Goal: Task Accomplishment & Management: Use online tool/utility

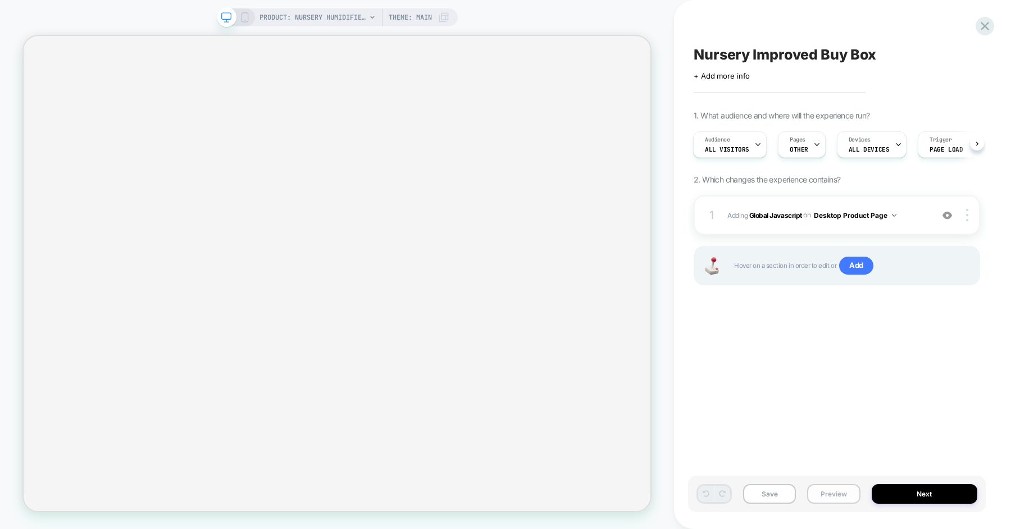
click at [832, 491] on button "Preview" at bounding box center [833, 494] width 53 height 20
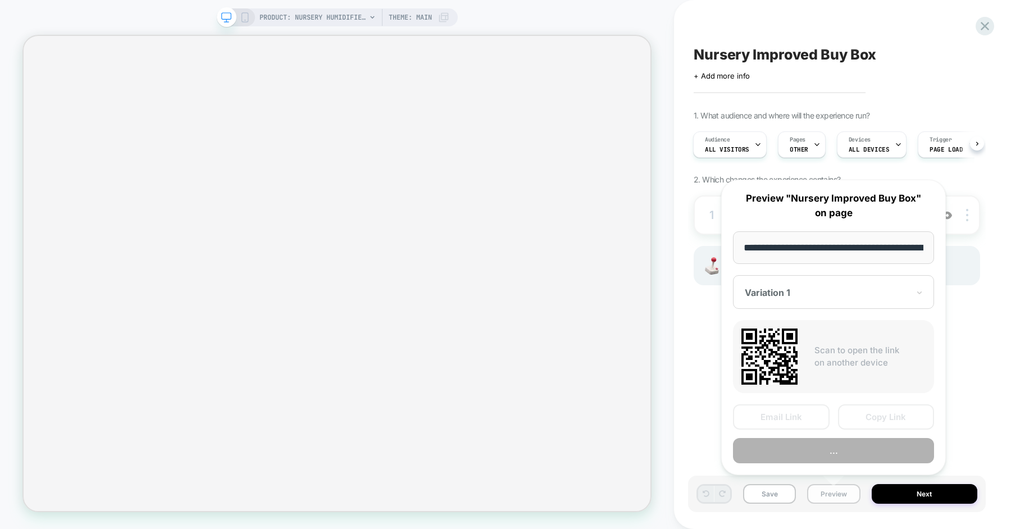
scroll to position [0, 152]
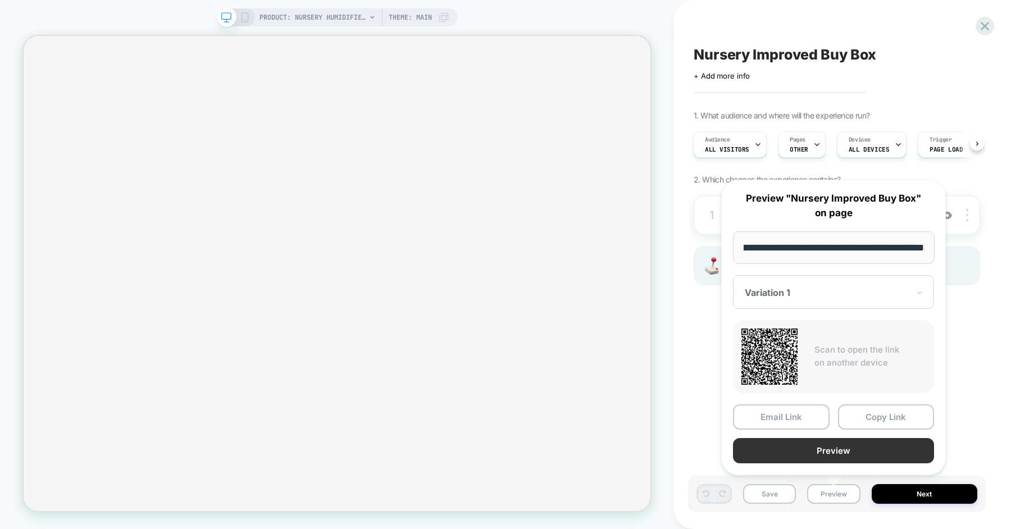
click at [844, 449] on button "Preview" at bounding box center [833, 450] width 201 height 25
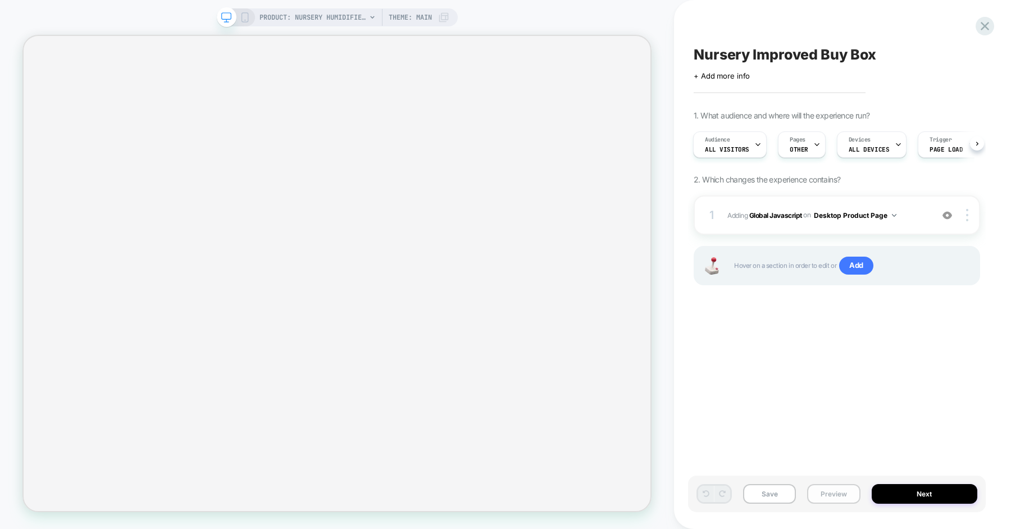
click at [828, 503] on button "Preview" at bounding box center [833, 494] width 53 height 20
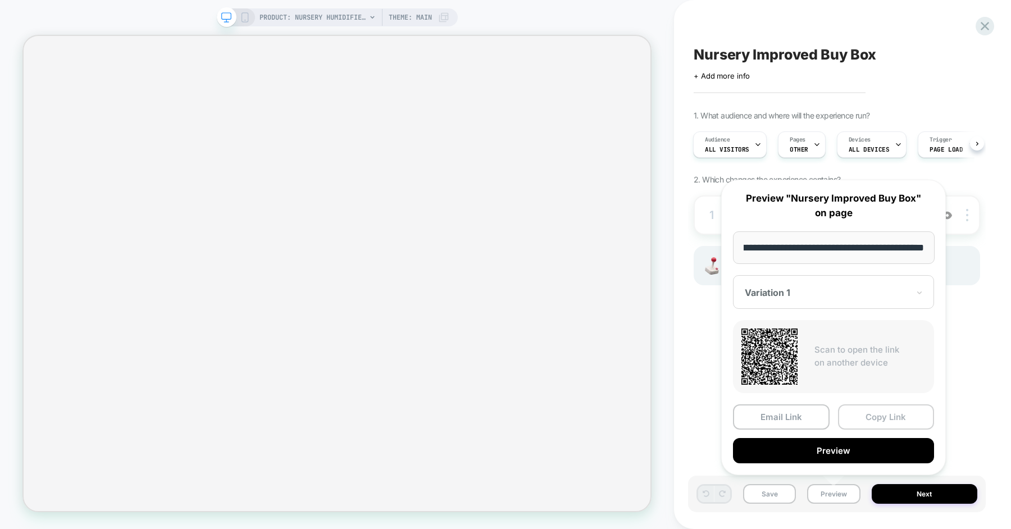
click at [870, 408] on button "Copy Link" at bounding box center [886, 417] width 97 height 25
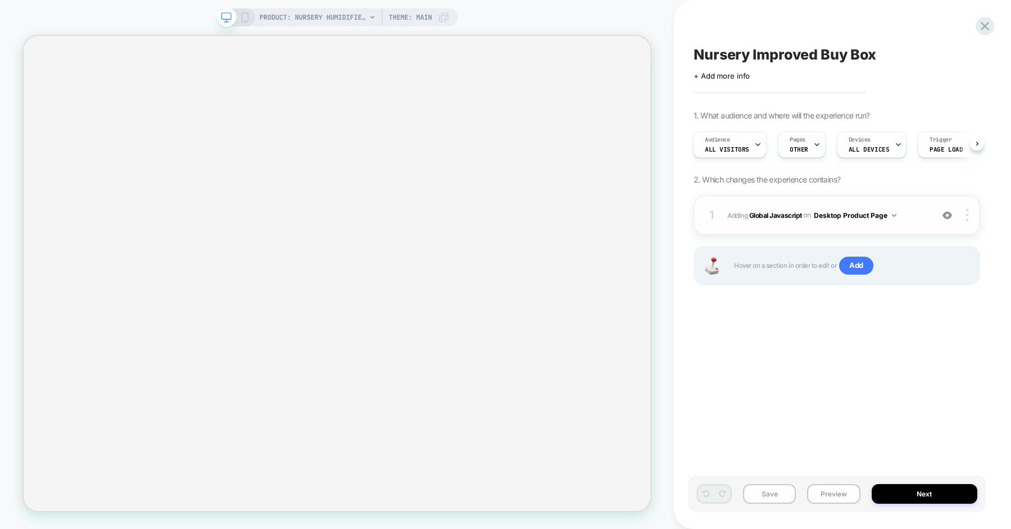
click at [888, 215] on button "Desktop Product Page" at bounding box center [855, 215] width 83 height 14
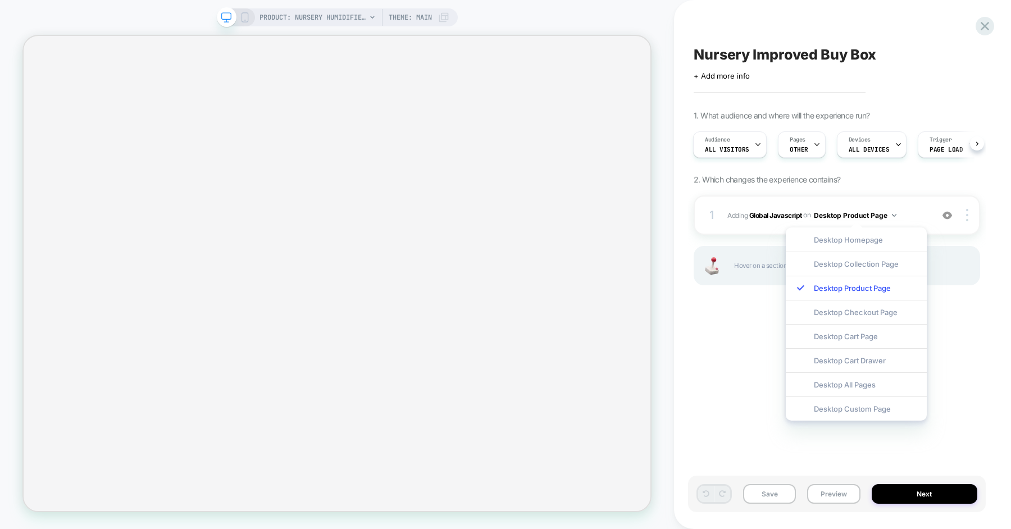
click at [732, 358] on div "Nursery Improved Buy Box Click to edit experience details + Add more info 1. Wh…" at bounding box center [837, 264] width 298 height 507
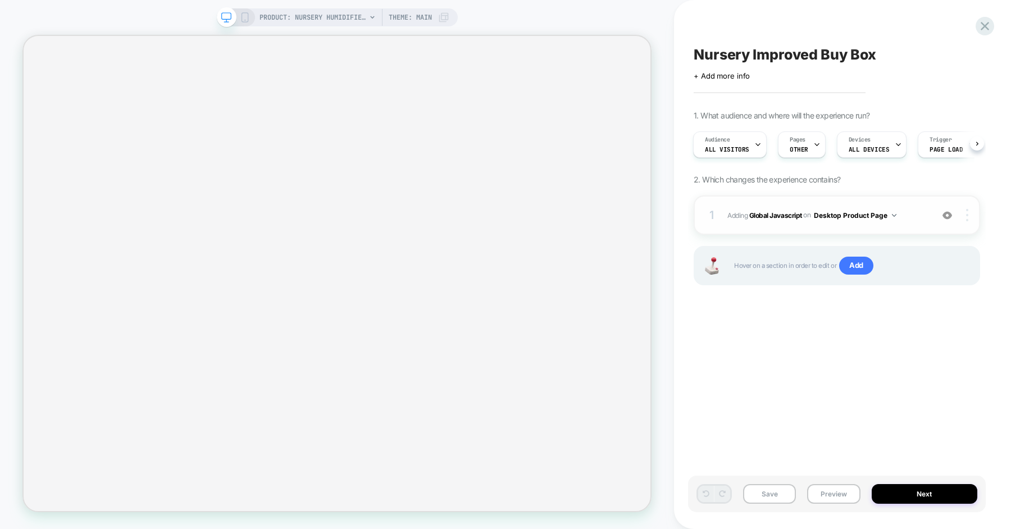
click at [970, 217] on div at bounding box center [969, 215] width 21 height 12
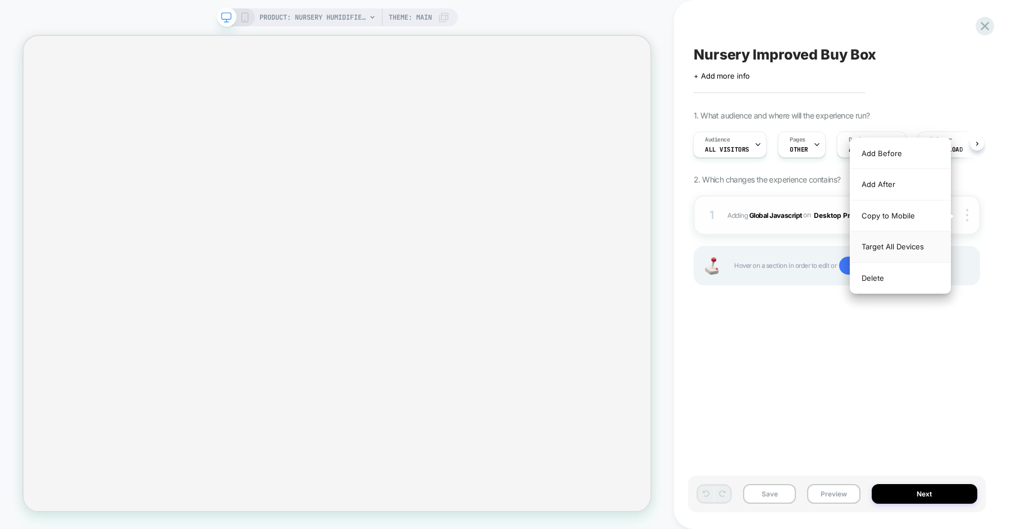
click at [919, 241] on div "Target All Devices" at bounding box center [901, 246] width 100 height 31
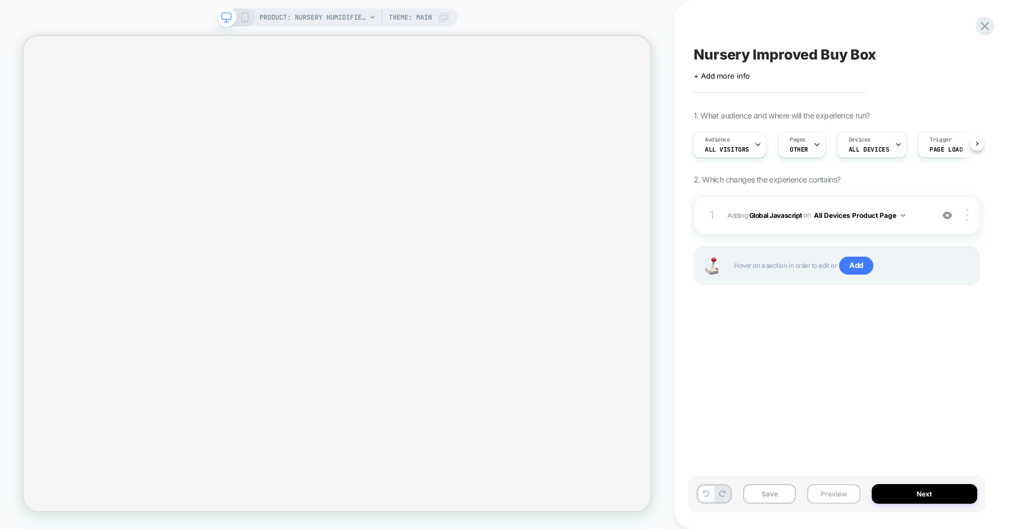
click at [842, 493] on button "Preview" at bounding box center [833, 494] width 53 height 20
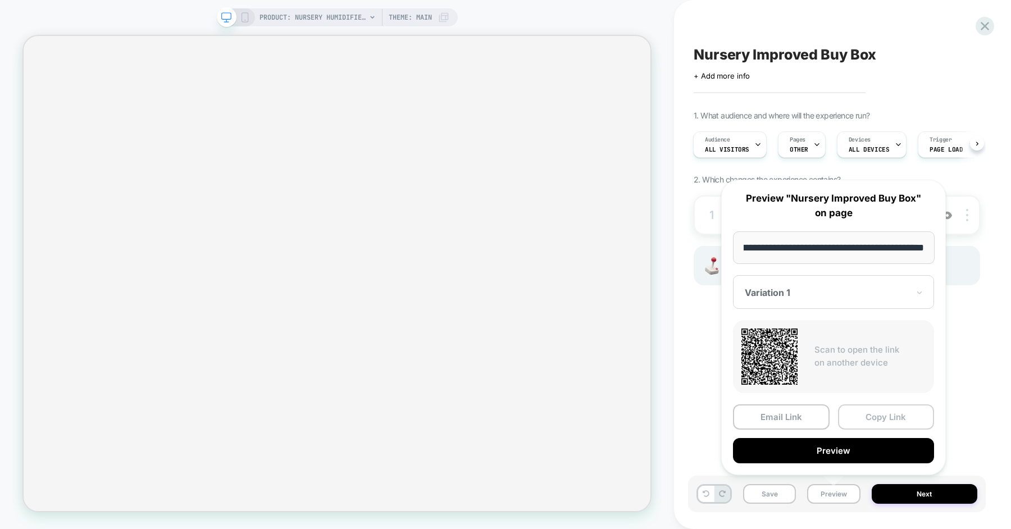
click at [866, 423] on button "Copy Link" at bounding box center [886, 417] width 97 height 25
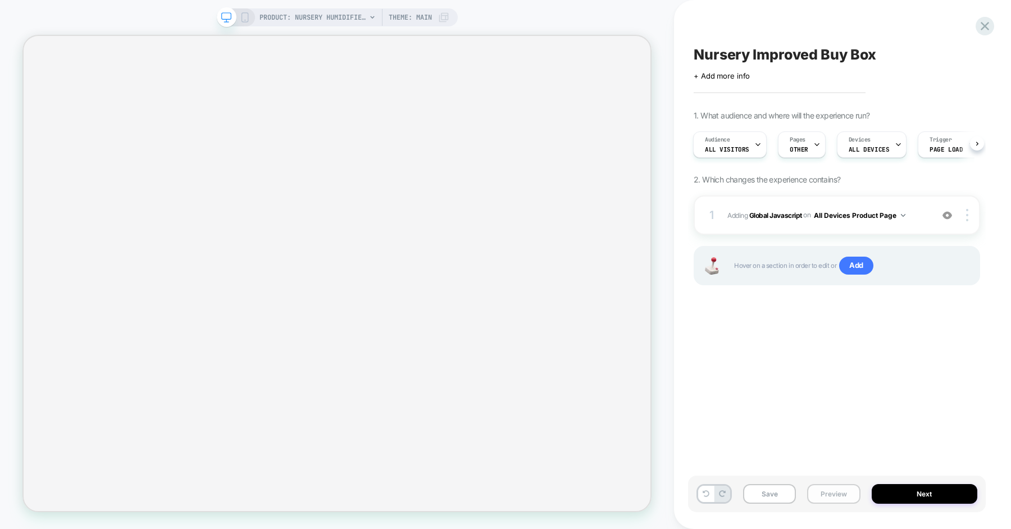
click at [834, 493] on button "Preview" at bounding box center [833, 494] width 53 height 20
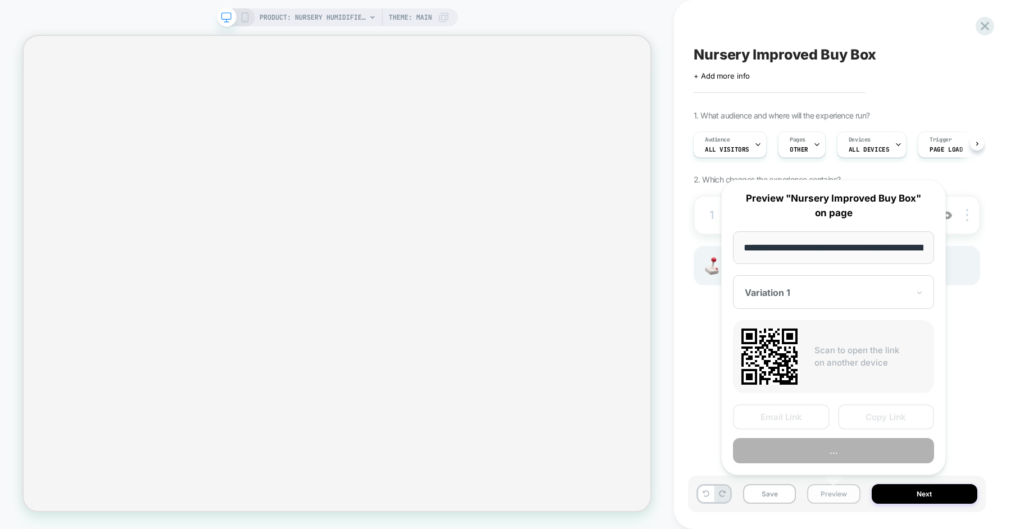
scroll to position [0, 152]
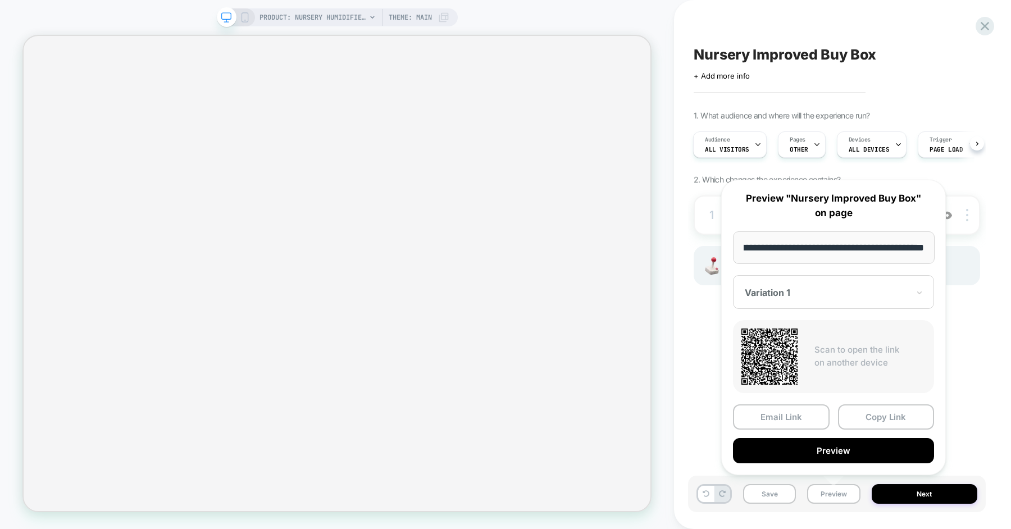
click at [709, 331] on div "Nursery Improved Buy Box Click to edit experience details + Add more info 1. Wh…" at bounding box center [837, 264] width 298 height 507
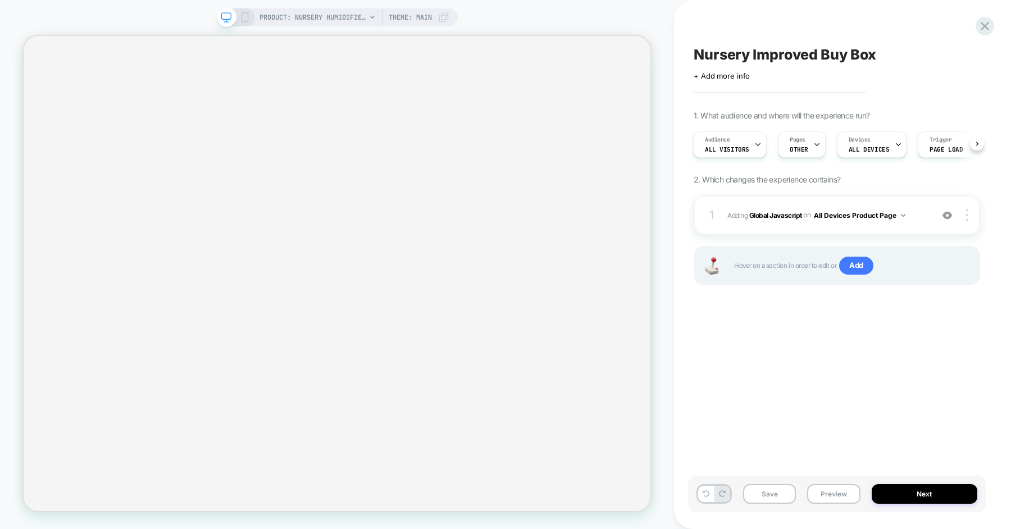
scroll to position [0, 1]
click at [827, 489] on button "Preview" at bounding box center [833, 494] width 53 height 20
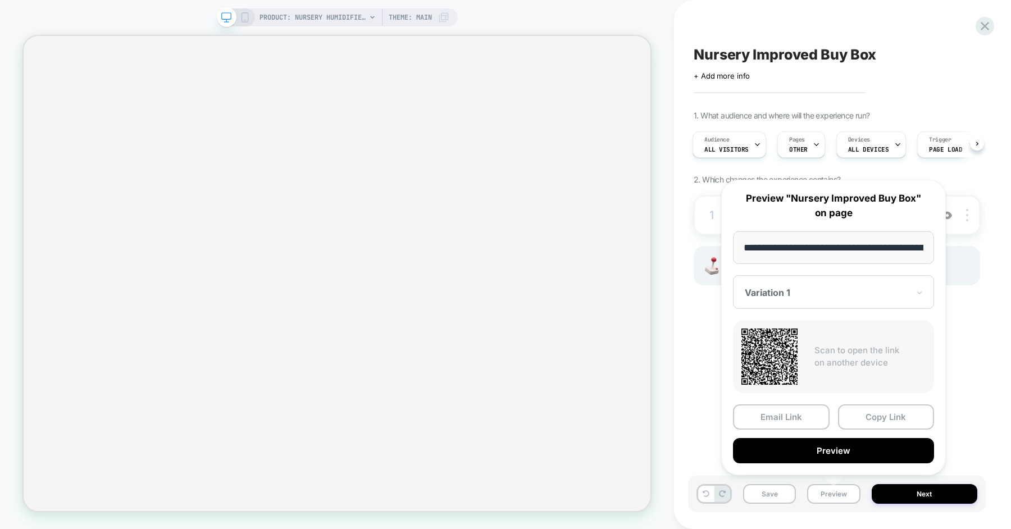
scroll to position [0, 152]
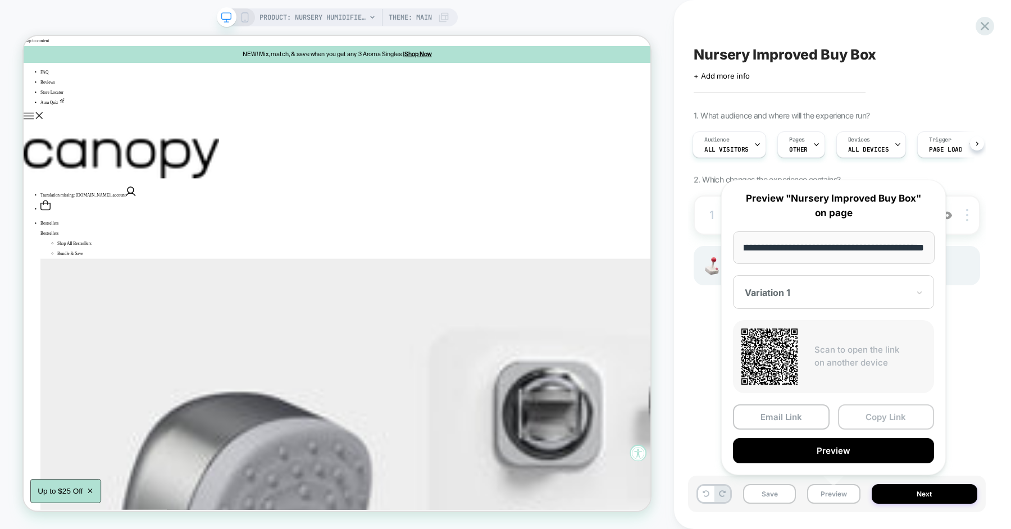
click at [863, 419] on button "Copy Link" at bounding box center [886, 417] width 97 height 25
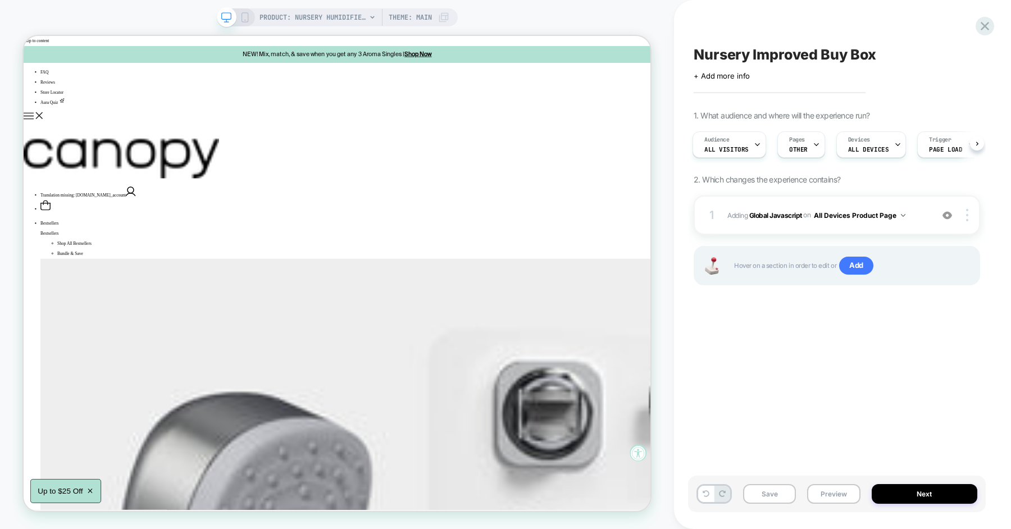
scroll to position [0, 0]
click at [0, 0] on span "Adding Global Javascript on All Devices Product Page" at bounding box center [0, 0] width 0 height 0
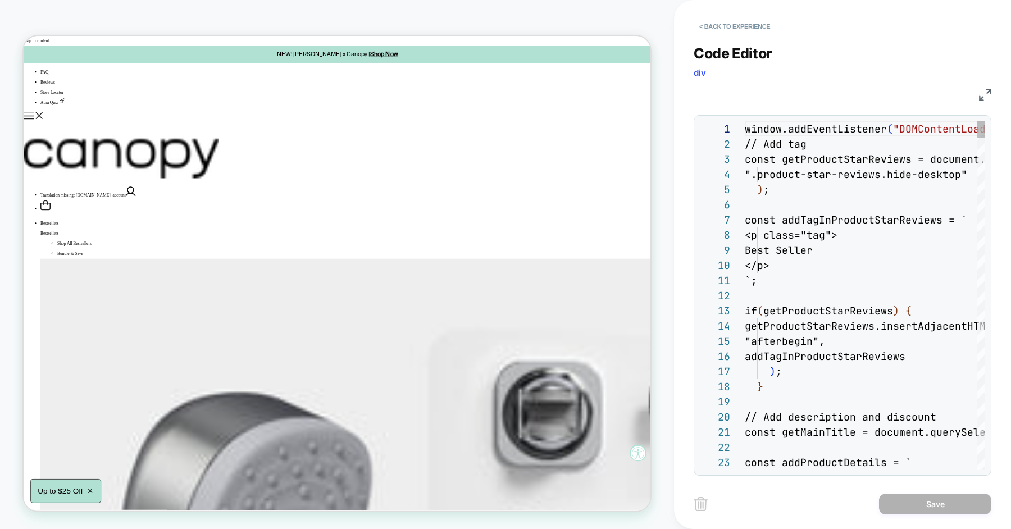
click at [0, 0] on div "window.addEventListener ( "DOMContentLoaded" , ( ) => { // Add tag const getPro…" at bounding box center [0, 0] width 0 height 0
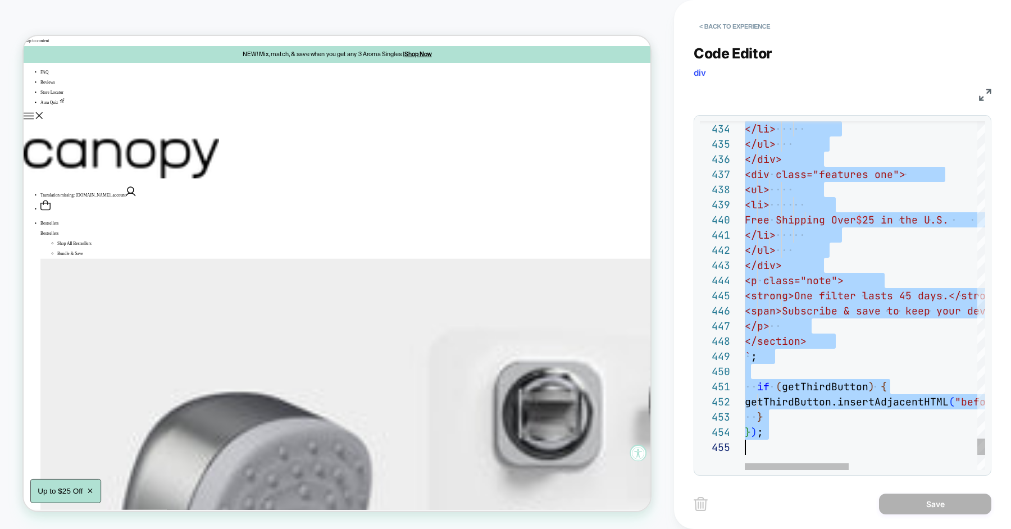
scroll to position [90, 0]
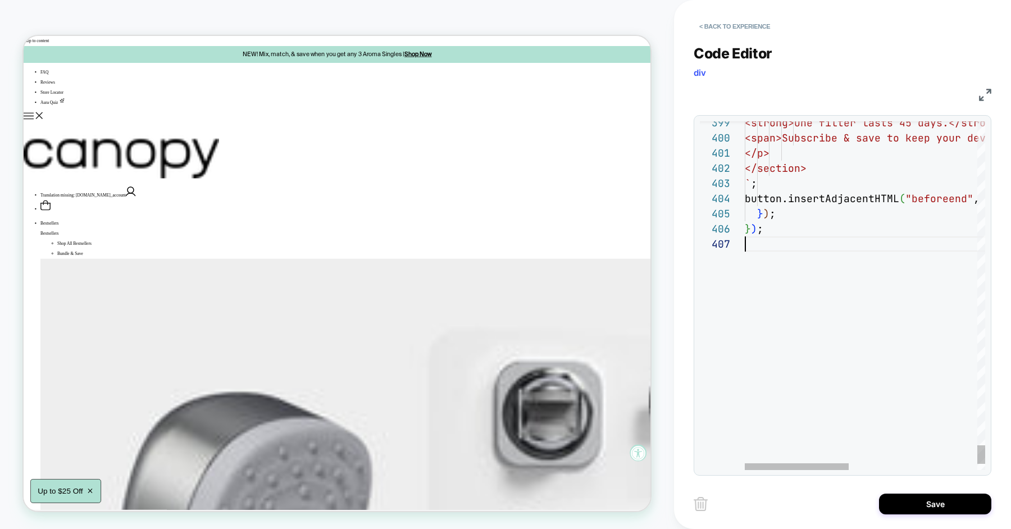
type textarea "**********"
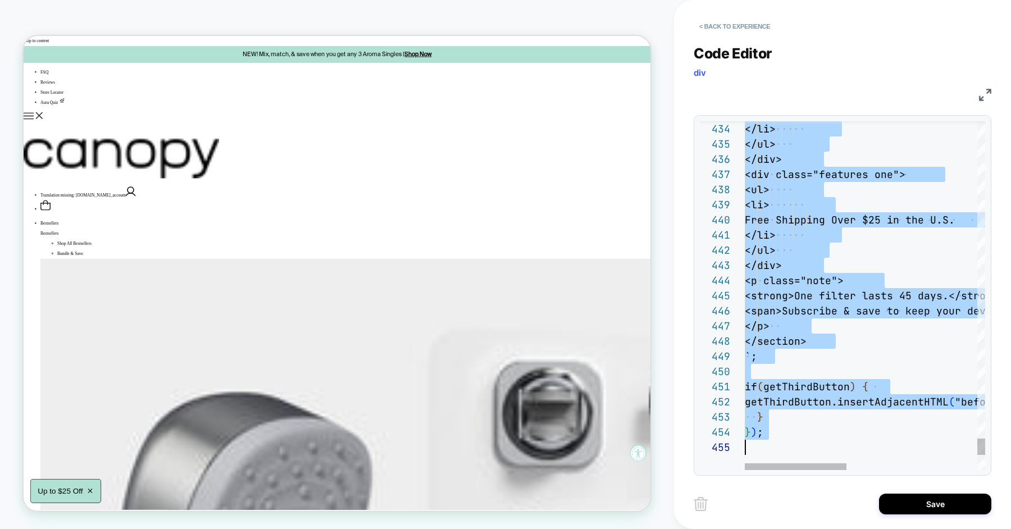
scroll to position [0, 0]
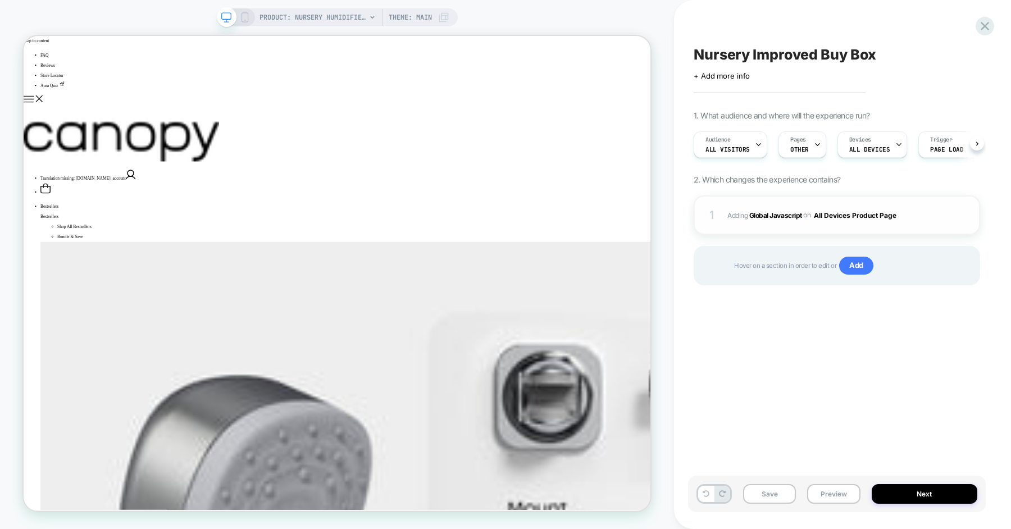
click at [55, 68] on span "Adding Global Javascript on All Devices Product Page" at bounding box center [51, 64] width 8 height 8
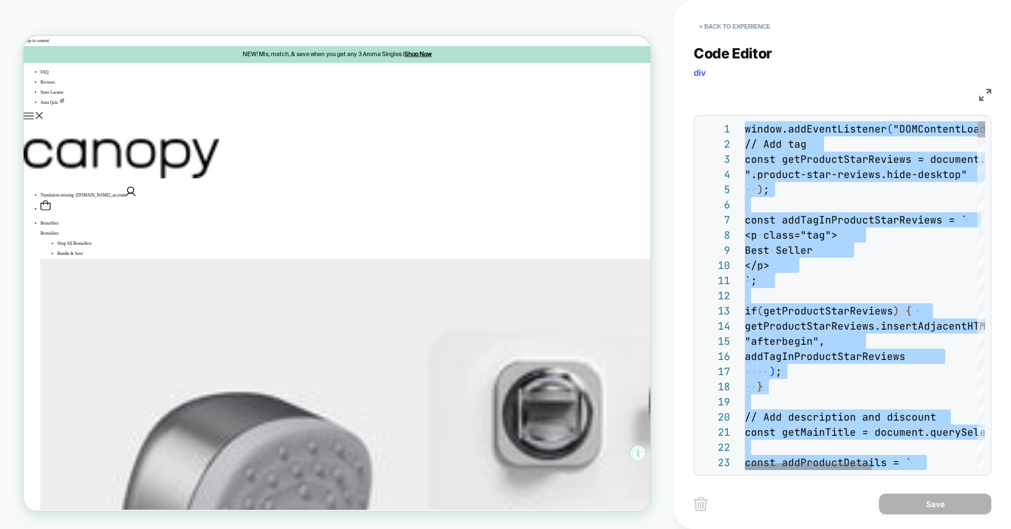
type textarea "**********"
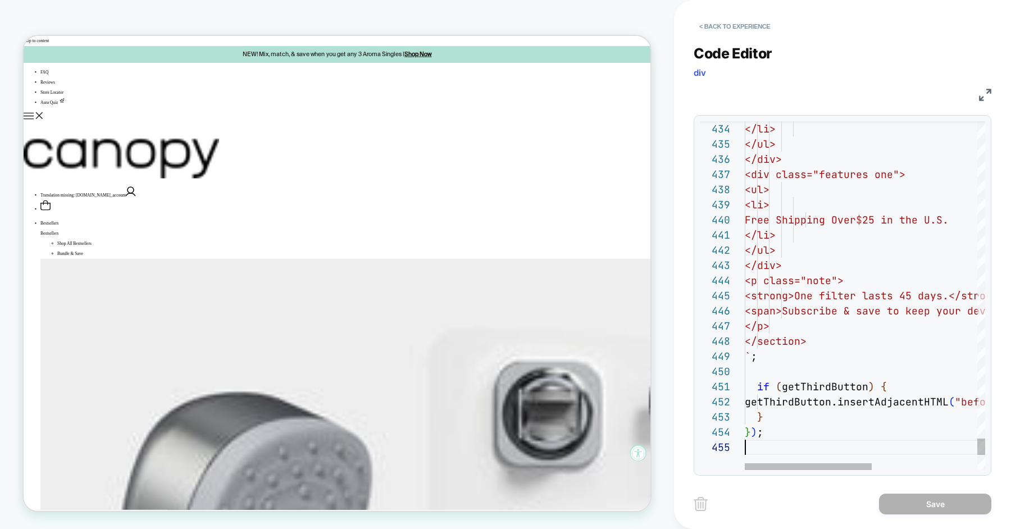
scroll to position [61, 0]
click at [136, 209] on button "< Back to experience" at bounding box center [79, 212] width 114 height 6
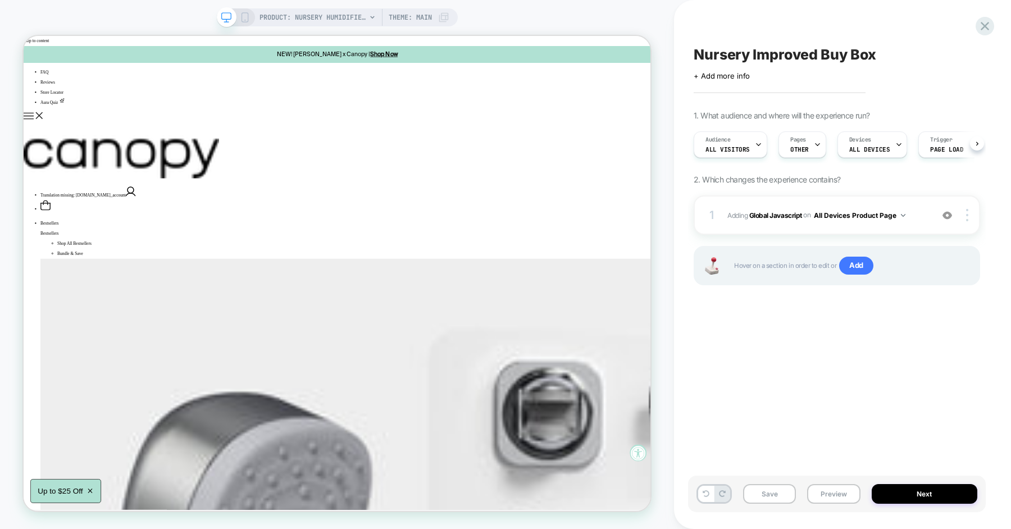
scroll to position [0, 1]
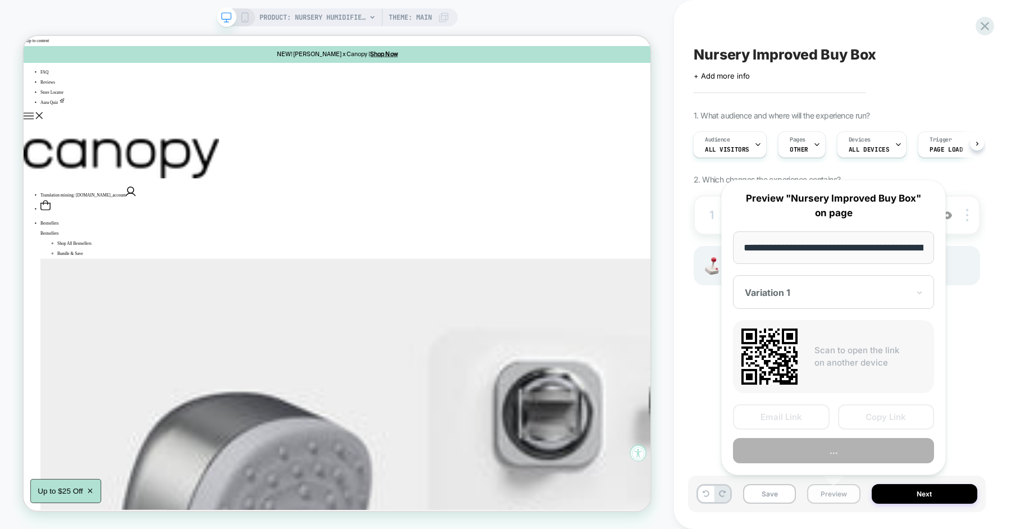
scroll to position [0, 152]
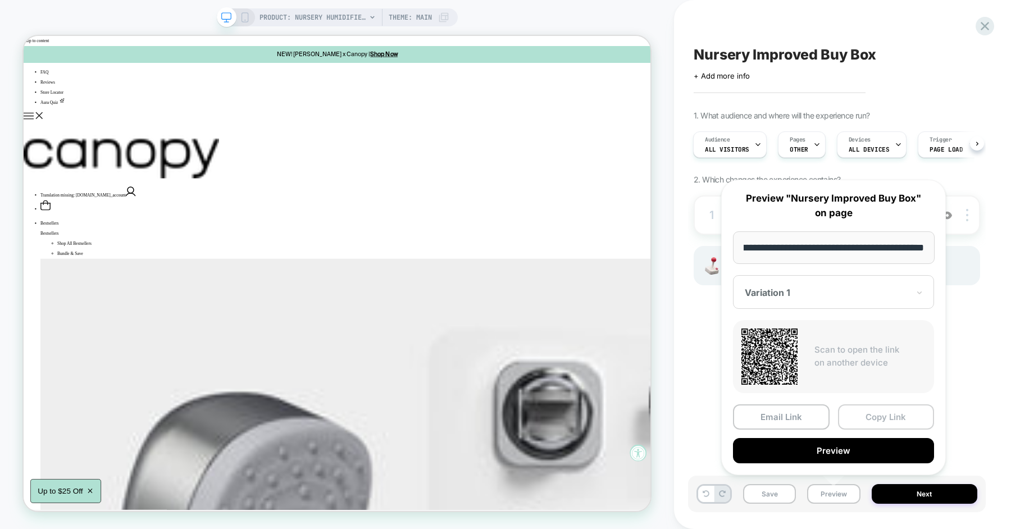
click at [864, 422] on button "Copy Link" at bounding box center [886, 417] width 97 height 25
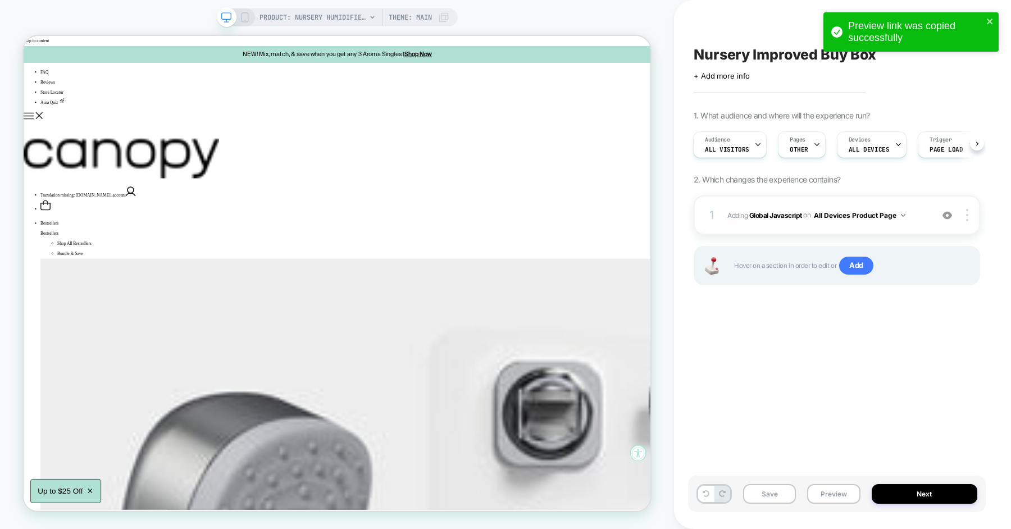
click at [928, 208] on div "1 Adding Global Javascript on All Devices Product Page Add Before Add After Tar…" at bounding box center [837, 215] width 287 height 39
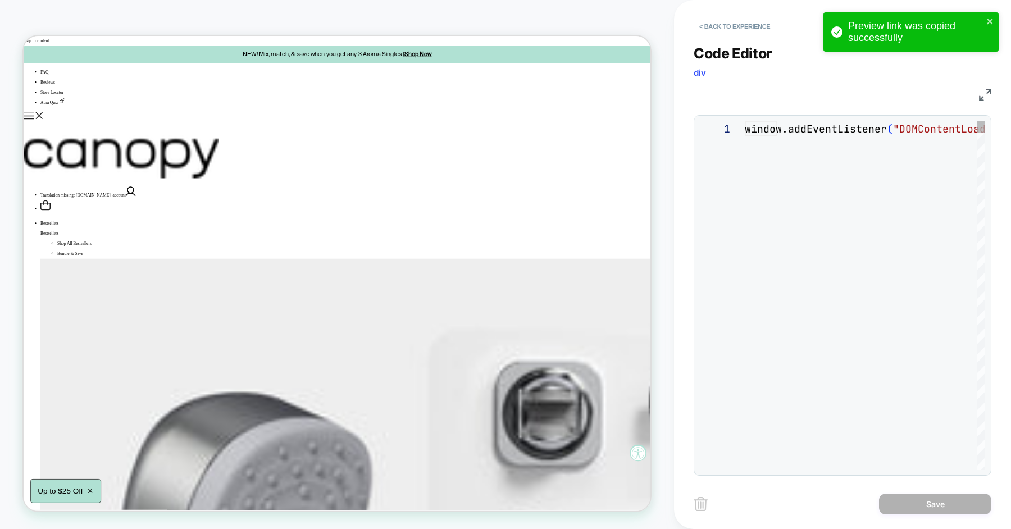
scroll to position [152, 0]
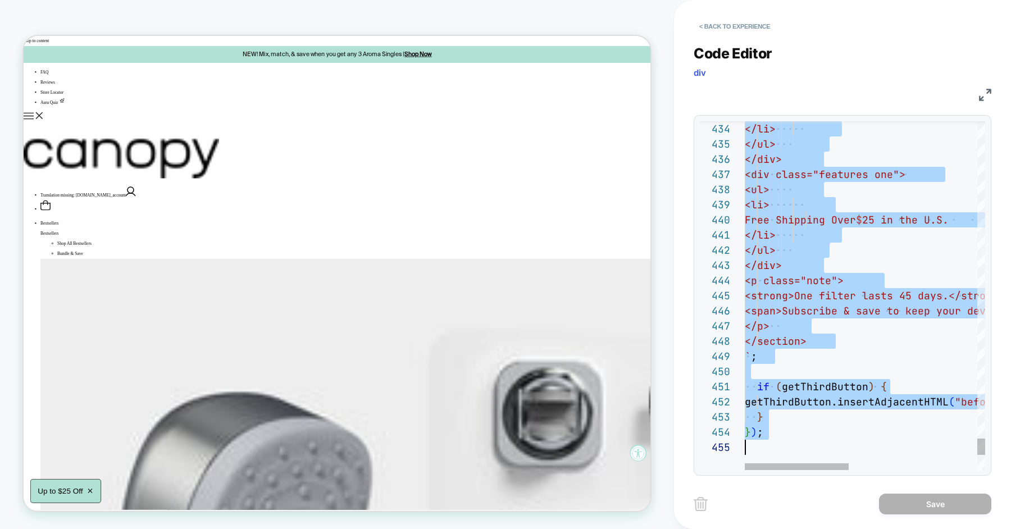
type textarea "**********"
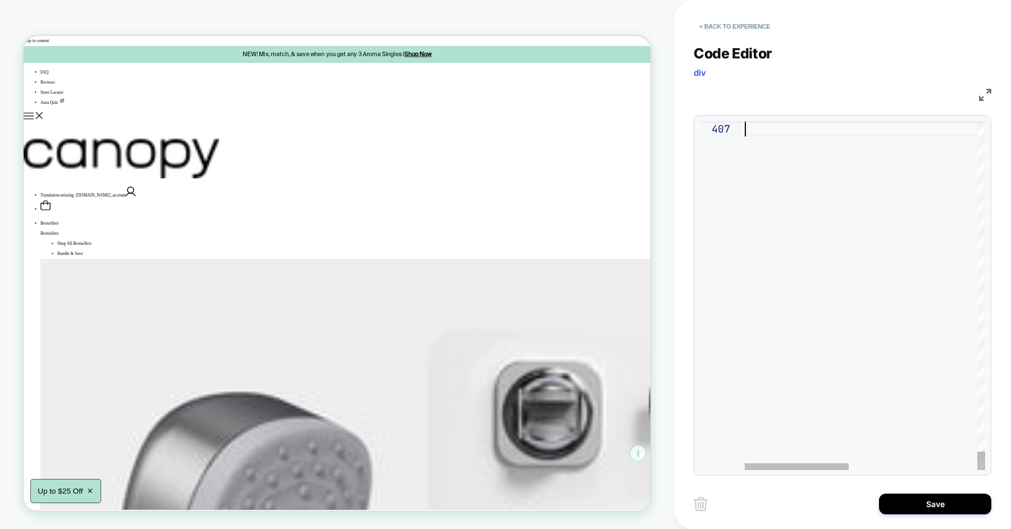
scroll to position [90, 0]
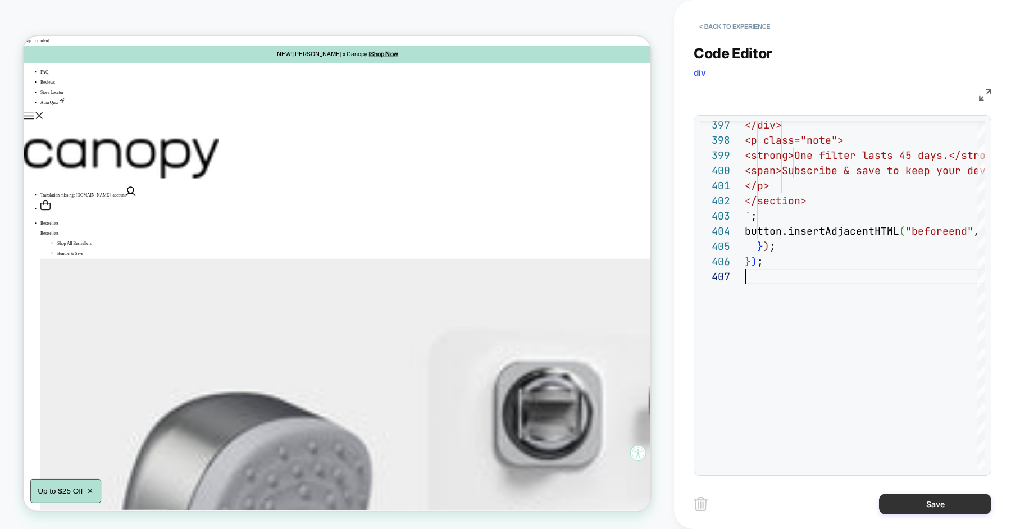
click at [924, 505] on button "Save" at bounding box center [935, 504] width 112 height 21
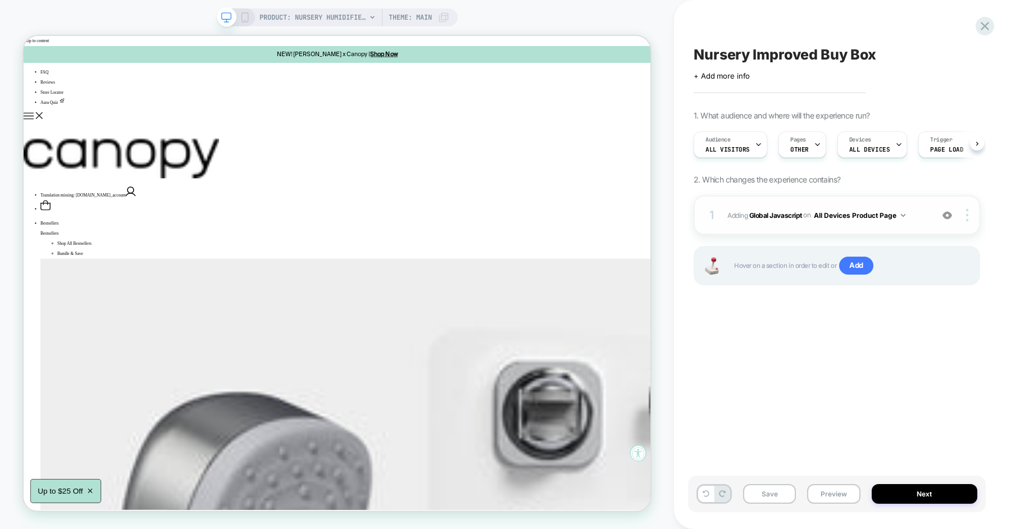
scroll to position [0, 1]
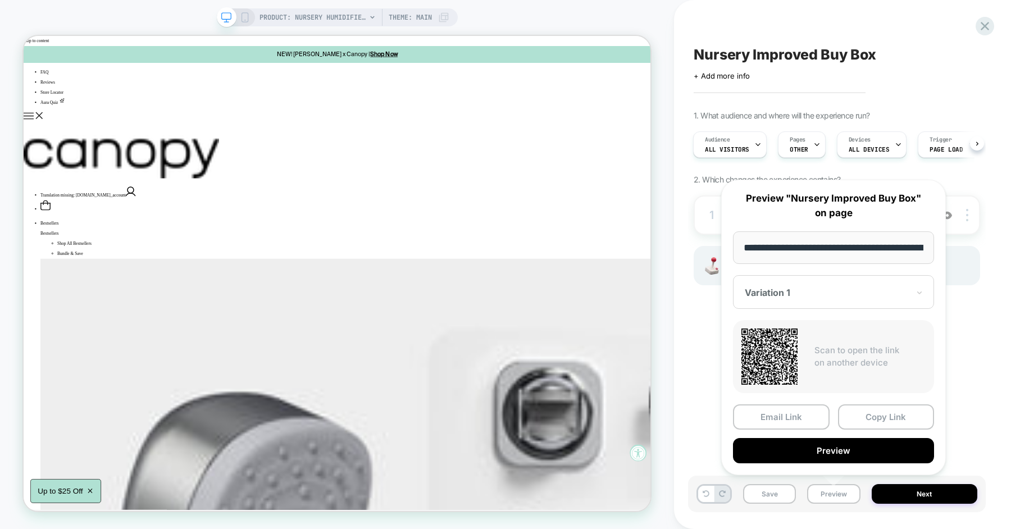
scroll to position [0, 152]
click at [869, 416] on button "Copy Link" at bounding box center [886, 417] width 97 height 25
